Goal: Information Seeking & Learning: Learn about a topic

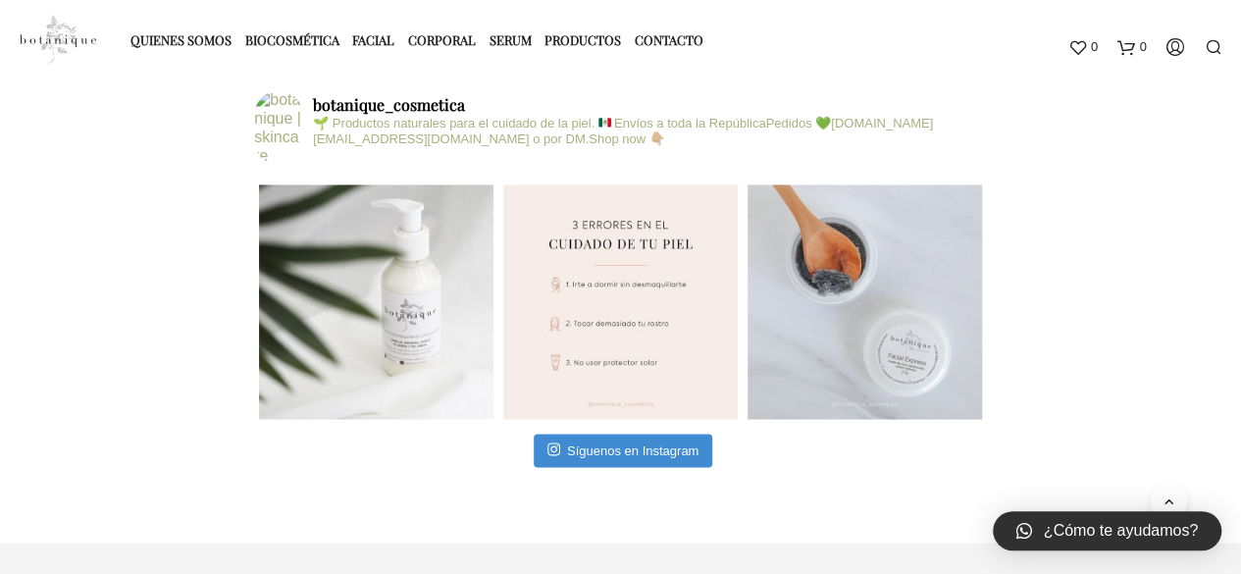
scroll to position [1791, 0]
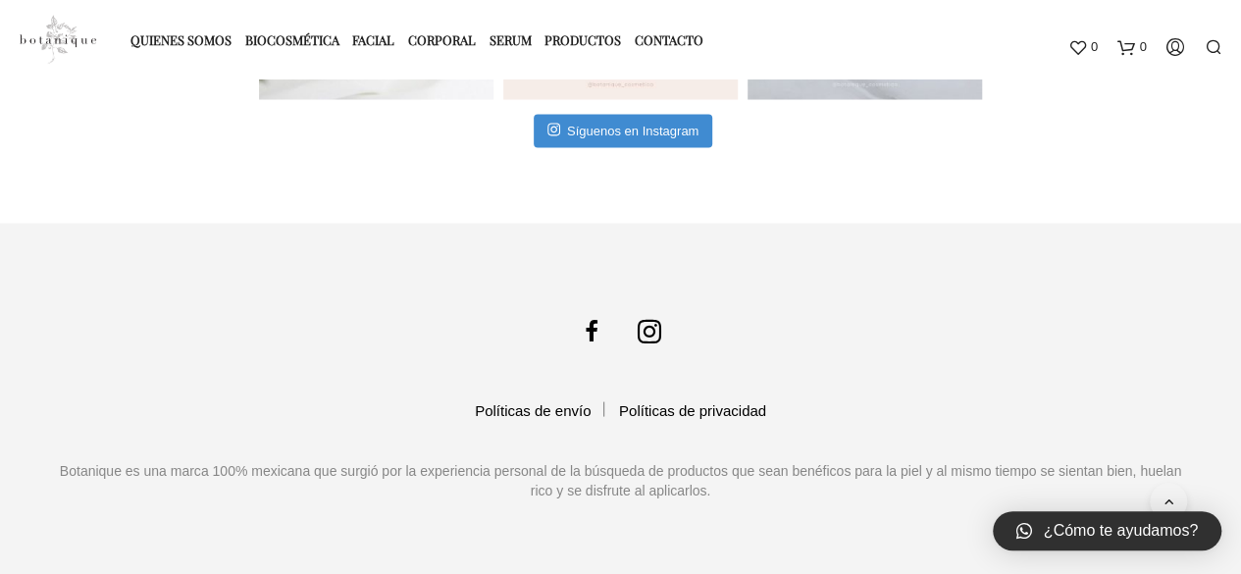
drag, startPoint x: 463, startPoint y: 266, endPoint x: 307, endPoint y: 260, distance: 156.0
click at [307, 260] on footer "Políticas de envío Políticas de privacidad Botanique es una marca 100% mexicana…" at bounding box center [620, 398] width 1241 height 351
click at [677, 407] on link "Políticas de privacidad" at bounding box center [692, 409] width 147 height 17
click at [546, 409] on link "Políticas de envío" at bounding box center [533, 409] width 116 height 17
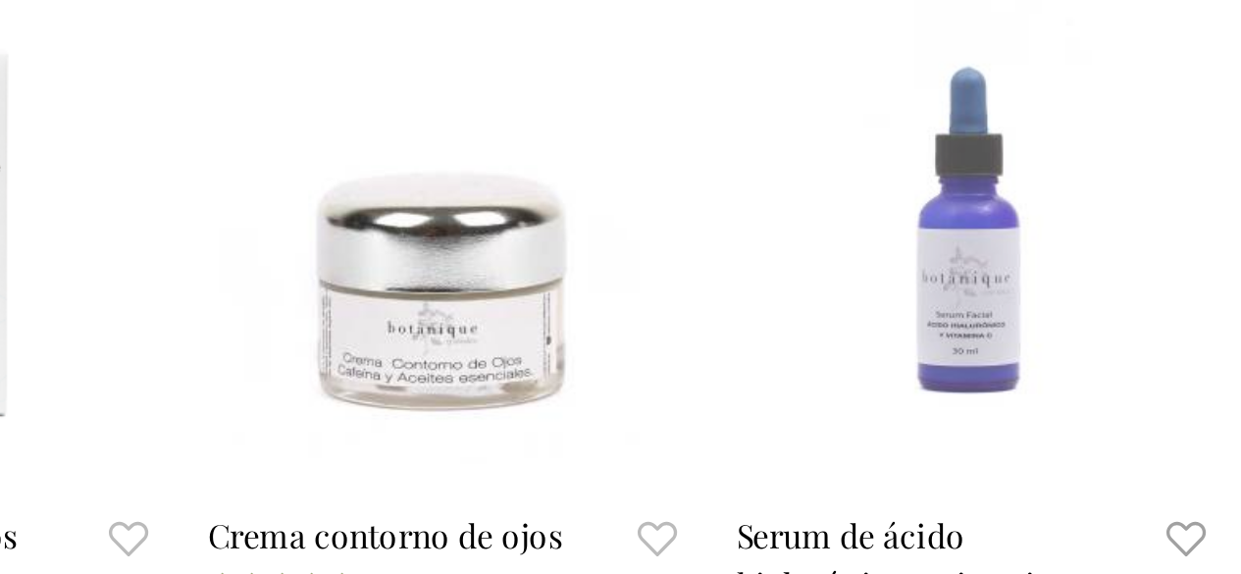
scroll to position [1006, 0]
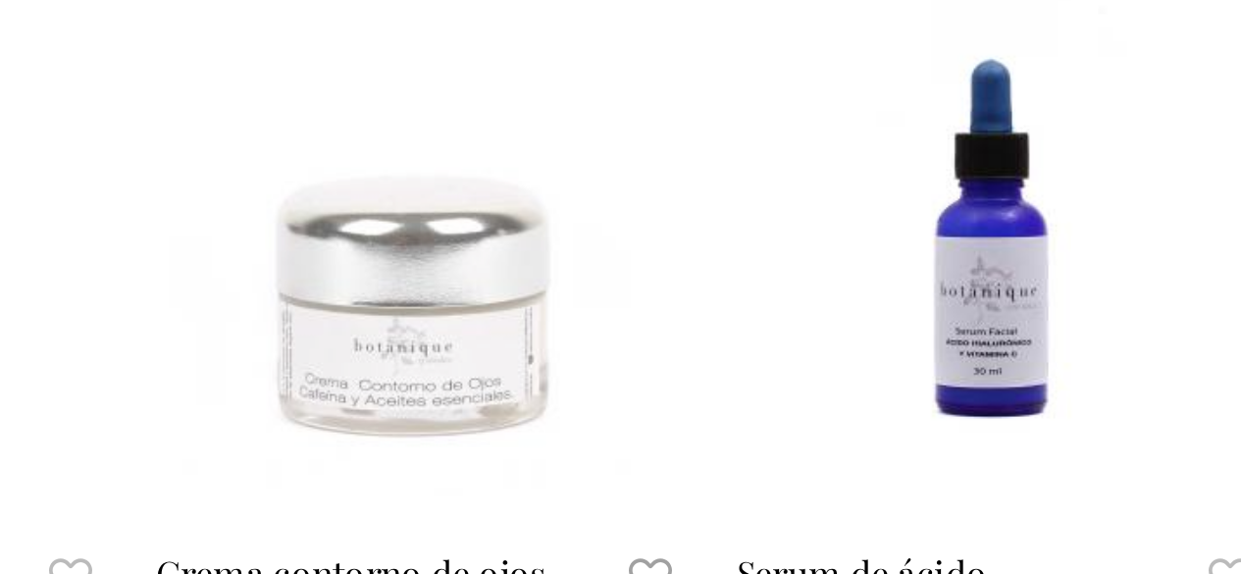
click at [531, 251] on span at bounding box center [524, 230] width 171 height 171
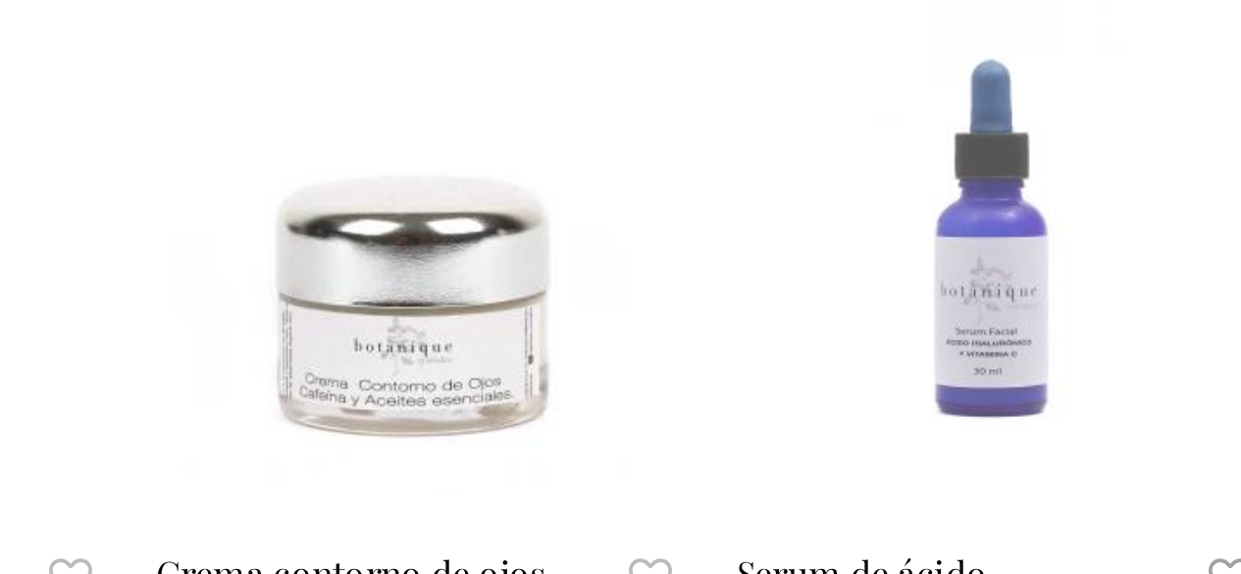
click at [707, 245] on span at bounding box center [716, 230] width 171 height 171
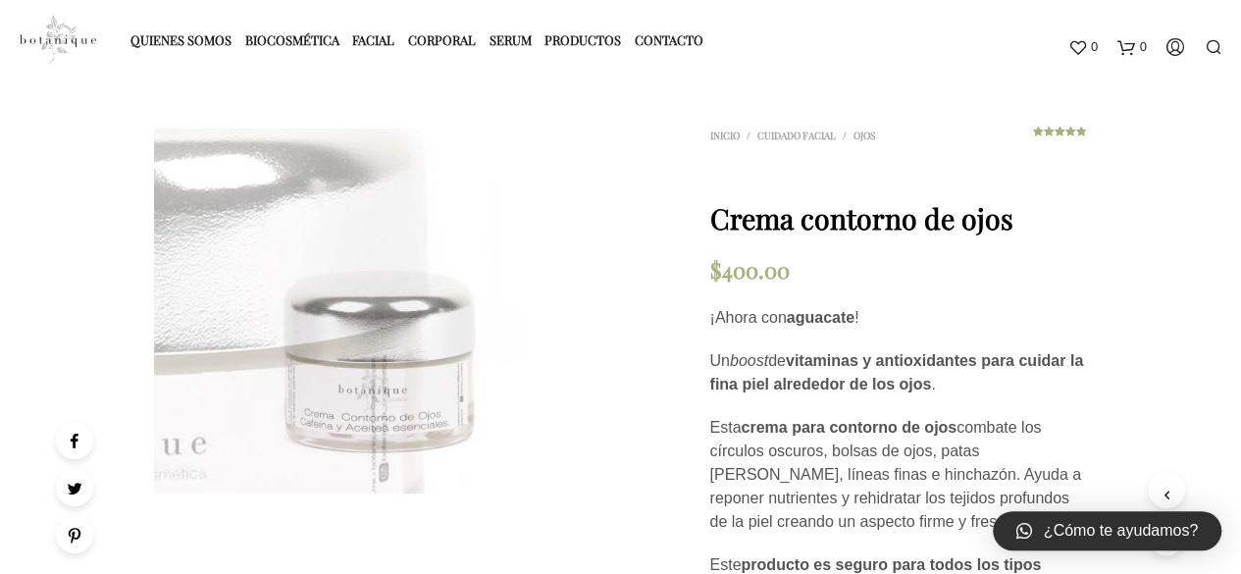
scroll to position [196, 0]
